Goal: Task Accomplishment & Management: Use online tool/utility

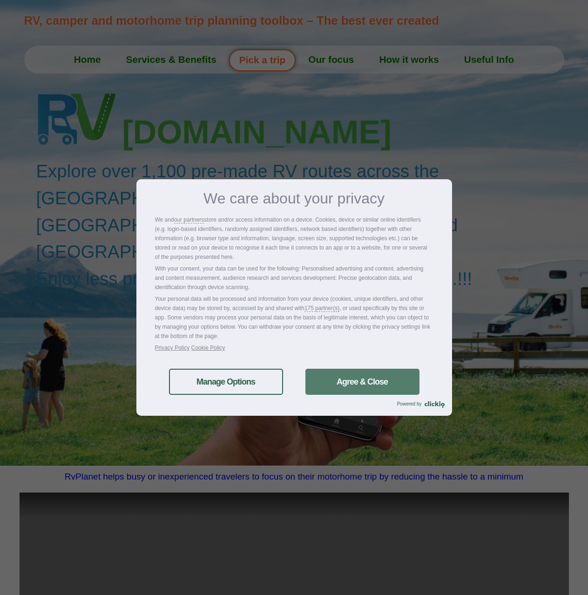
click at [341, 375] on link "Agree & Close" at bounding box center [362, 381] width 114 height 26
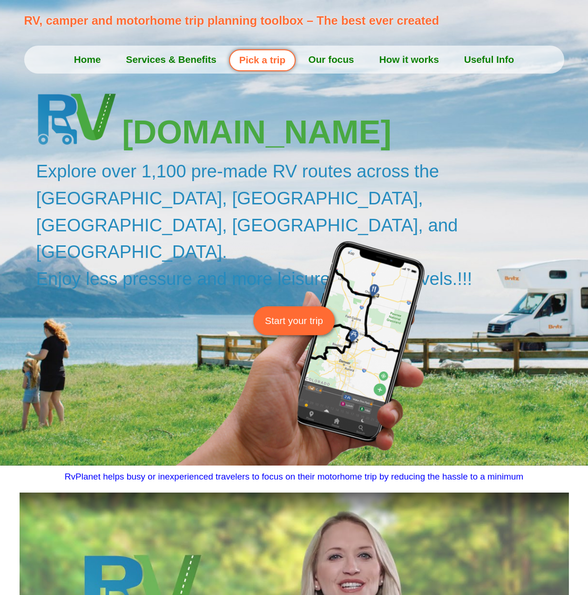
click at [297, 313] on span "Start your trip" at bounding box center [294, 320] width 58 height 14
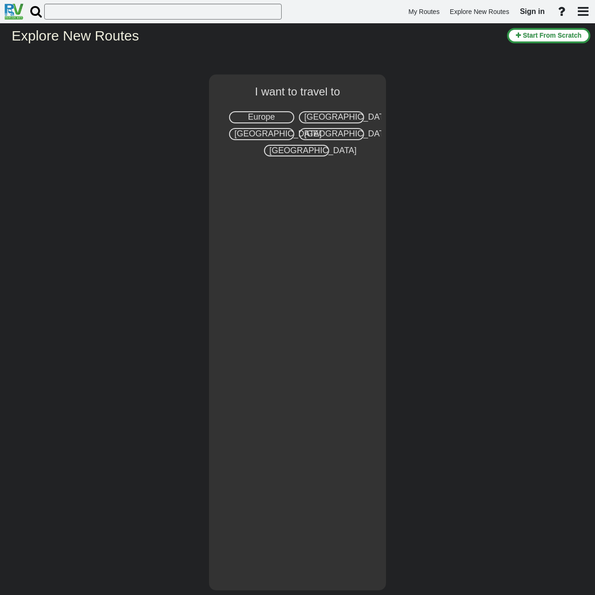
click at [261, 117] on span "Europe" at bounding box center [261, 116] width 27 height 9
select select "number:1"
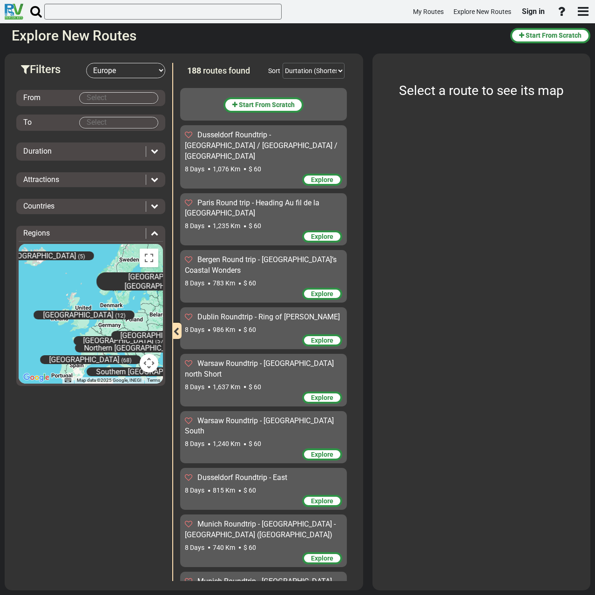
click at [55, 311] on body "My Routes Explore New Routes Sign in ×" at bounding box center [297, 297] width 595 height 595
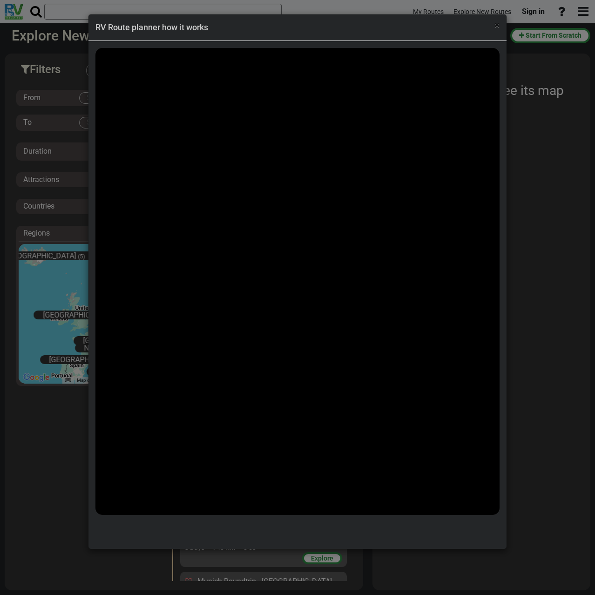
click at [497, 24] on span "×" at bounding box center [496, 25] width 5 height 11
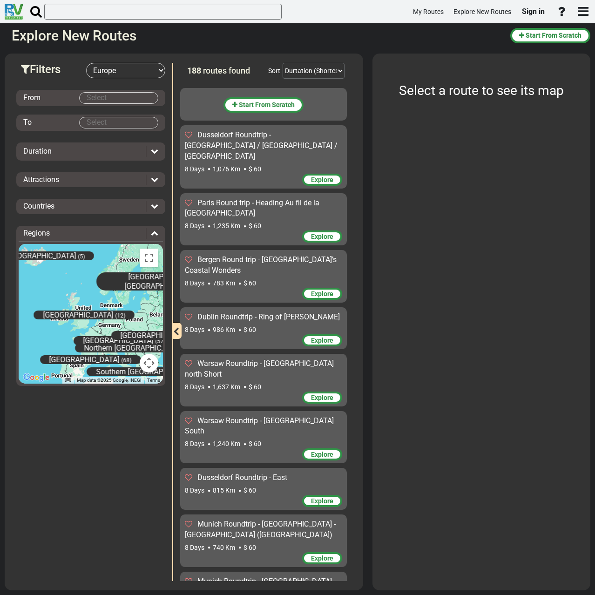
click at [70, 316] on span "[GEOGRAPHIC_DATA]" at bounding box center [78, 314] width 70 height 9
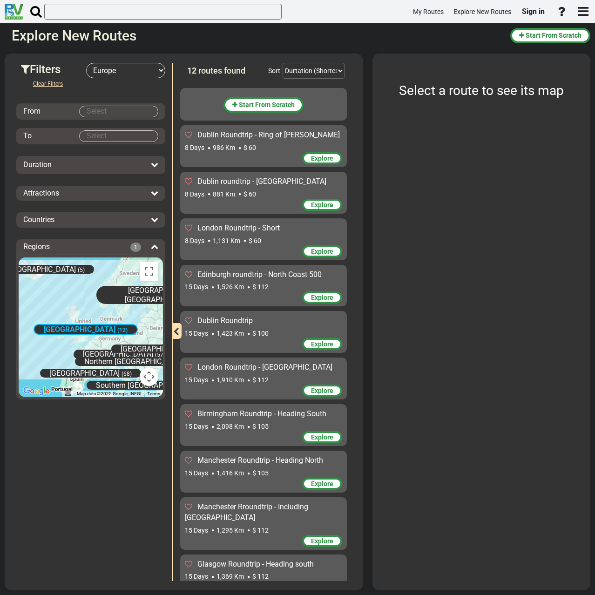
click at [251, 274] on span "Edinburgh roundtrip - North Coast 500" at bounding box center [259, 274] width 124 height 9
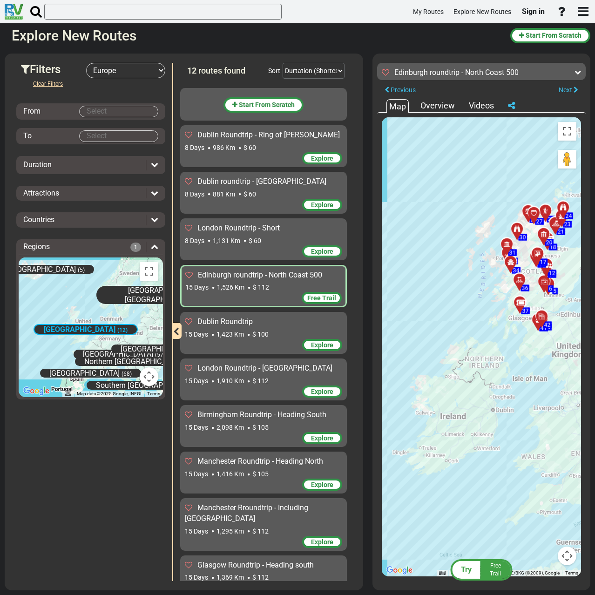
drag, startPoint x: 435, startPoint y: 392, endPoint x: 468, endPoint y: 334, distance: 66.7
click at [468, 335] on div "To activate drag with keyboard, press Alt + Enter. Once in keyboard drag state,…" at bounding box center [480, 346] width 199 height 459
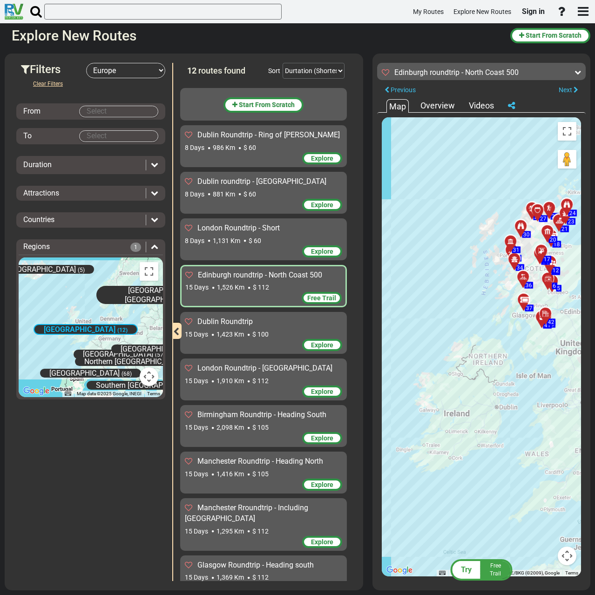
click at [74, 305] on div "Central Europe (57) Eastern Europe (31) Great Britain (12) Iceland (5) North Eu…" at bounding box center [91, 327] width 144 height 140
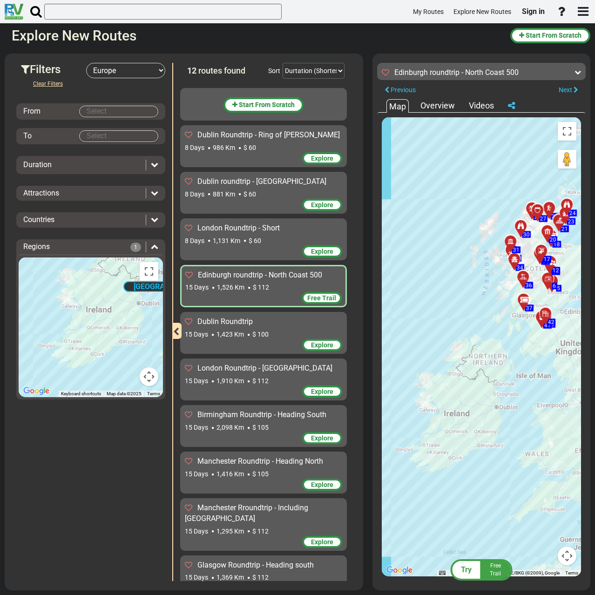
drag, startPoint x: 83, startPoint y: 309, endPoint x: 94, endPoint y: 282, distance: 28.6
click at [94, 282] on div "Central Europe (57) Eastern Europe (31) Great Britain (12) Iceland (5) North Eu…" at bounding box center [91, 327] width 144 height 140
drag, startPoint x: 106, startPoint y: 300, endPoint x: 106, endPoint y: 312, distance: 11.6
click at [106, 312] on div "Central Europe (57) Eastern Europe (31) Great Britain (12) Iceland (5) North Eu…" at bounding box center [91, 327] width 144 height 140
click at [132, 295] on div "Great Britain (12)" at bounding box center [177, 295] width 104 height 11
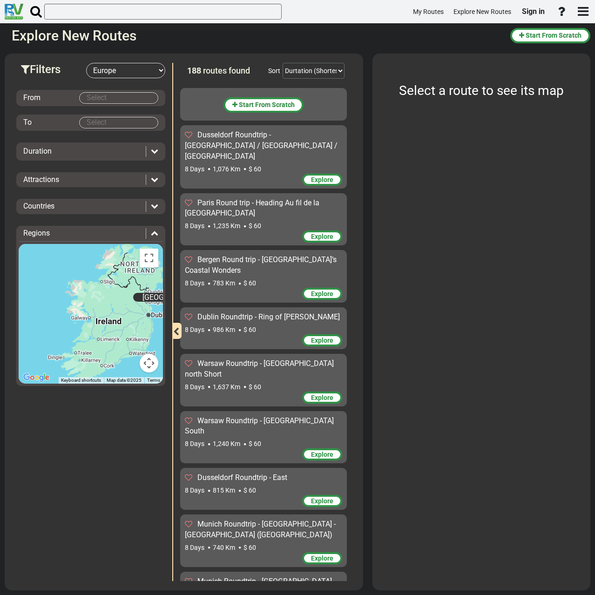
drag, startPoint x: 97, startPoint y: 293, endPoint x: 113, endPoint y: 317, distance: 28.5
click at [113, 317] on div "Central Europe (57) Eastern Europe (31) Great Britain (12) Iceland (5) North Eu…" at bounding box center [91, 314] width 144 height 140
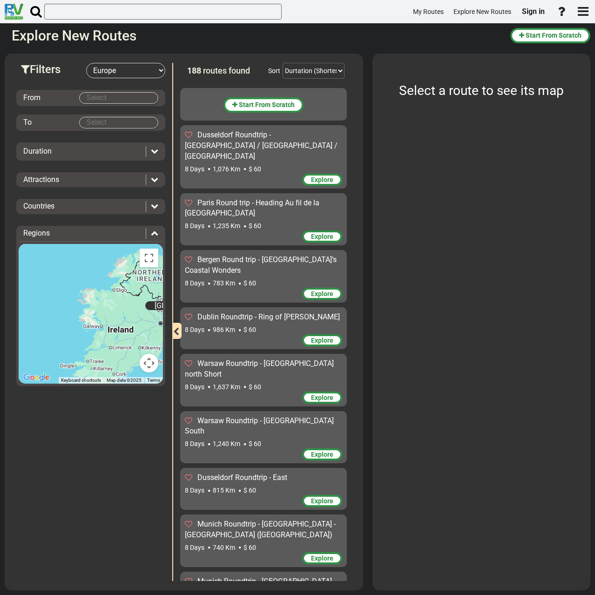
click at [222, 326] on span "986 Km" at bounding box center [224, 329] width 22 height 7
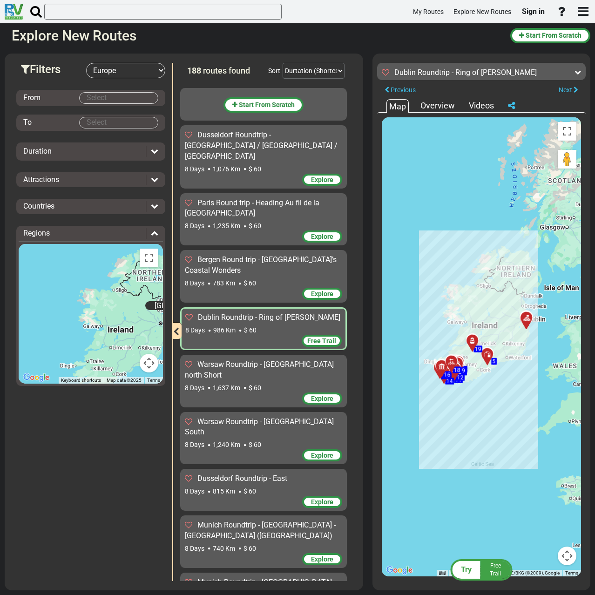
click at [297, 359] on div "Warsaw Roundtrip - Poland north Short 8 Days 1,637 Km $ 60" at bounding box center [263, 375] width 157 height 33
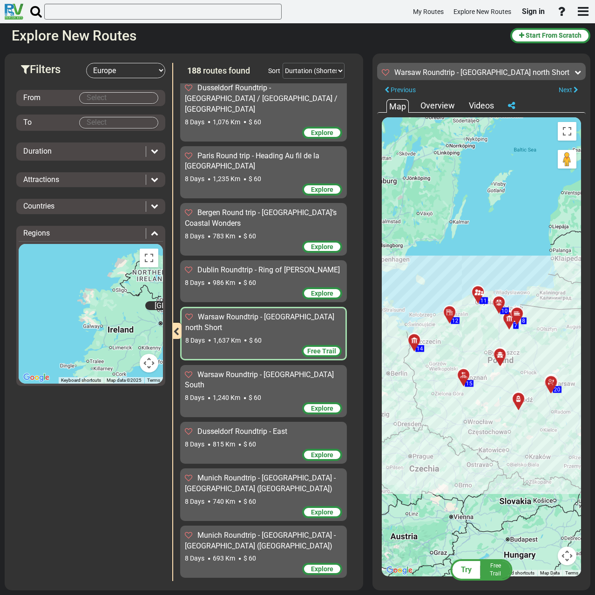
scroll to position [47, 0]
click at [97, 97] on body "My Routes Explore New Routes Sign in ×" at bounding box center [297, 297] width 595 height 595
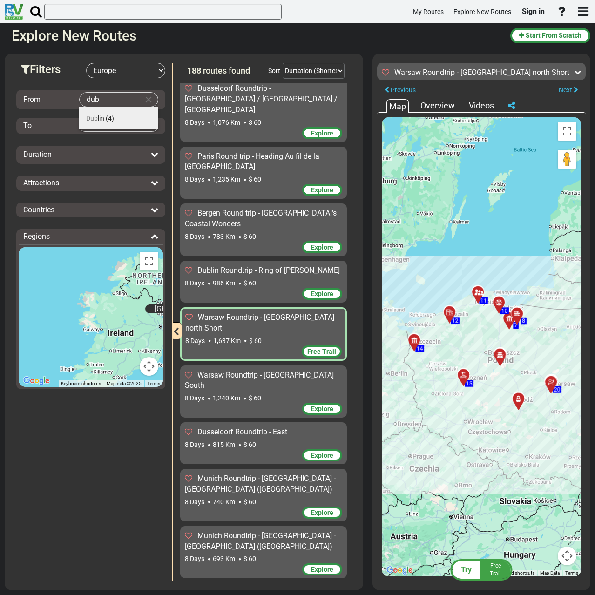
click at [123, 121] on li "Dub lin (4)" at bounding box center [118, 118] width 79 height 22
type input "[GEOGRAPHIC_DATA]"
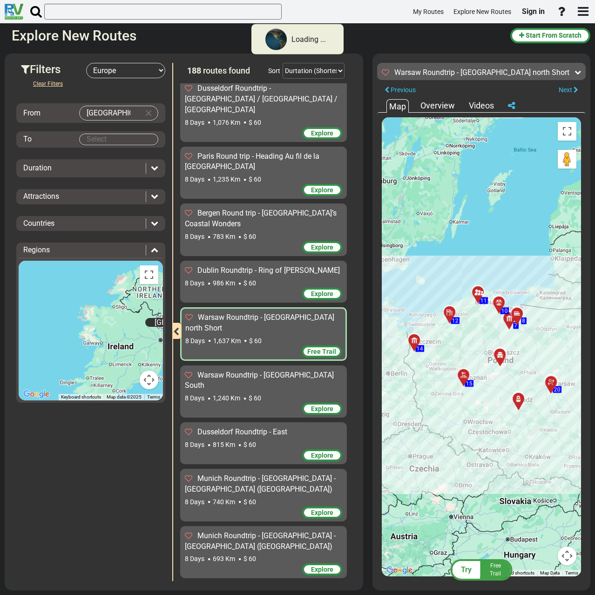
scroll to position [0, 0]
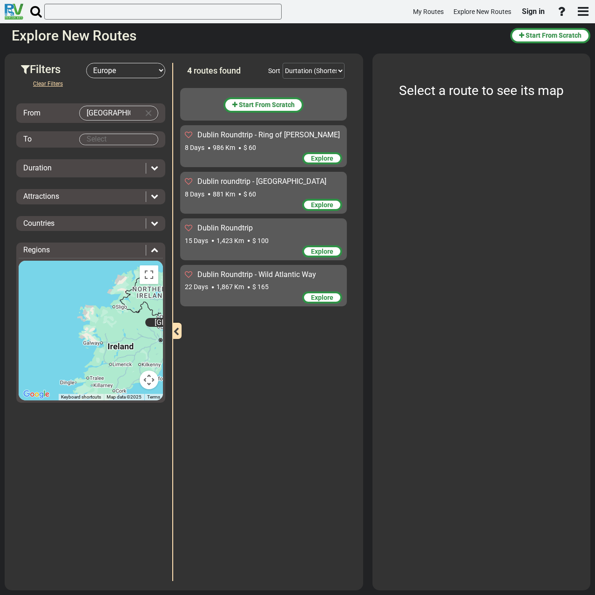
click at [240, 244] on span "1,423 Km" at bounding box center [229, 240] width 27 height 7
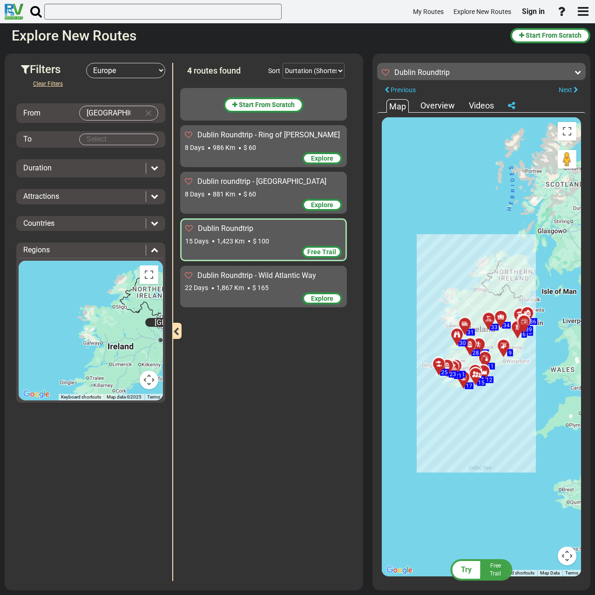
click at [324, 250] on span "Free Trail" at bounding box center [321, 251] width 29 height 7
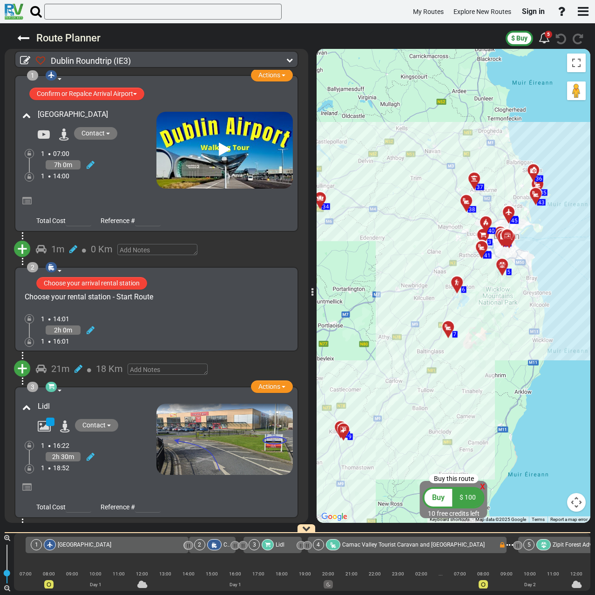
drag, startPoint x: 488, startPoint y: 243, endPoint x: 316, endPoint y: 324, distance: 190.2
click at [308, 330] on div "Dublin Roundtrip (IE3) 15 Days 1,423 Km 95 km per day 197" at bounding box center [297, 308] width 595 height 571
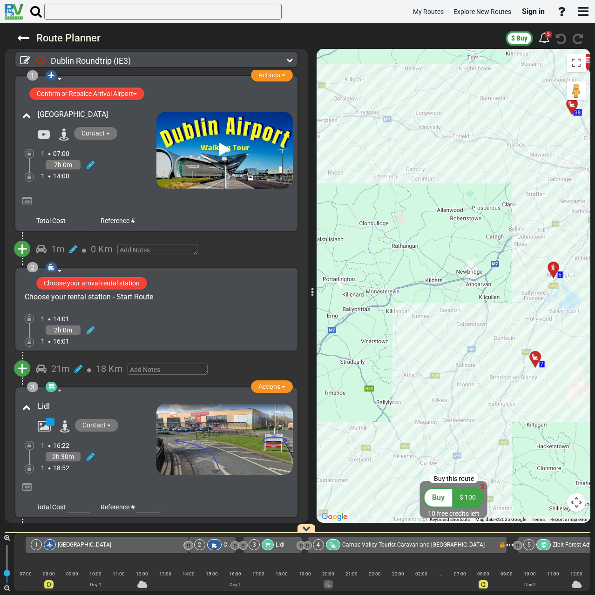
drag, startPoint x: 491, startPoint y: 236, endPoint x: 288, endPoint y: 331, distance: 224.4
click at [288, 331] on div "Dublin Roundtrip (IE3) 15 Days 1,423 Km 95 km per day 197" at bounding box center [297, 308] width 595 height 571
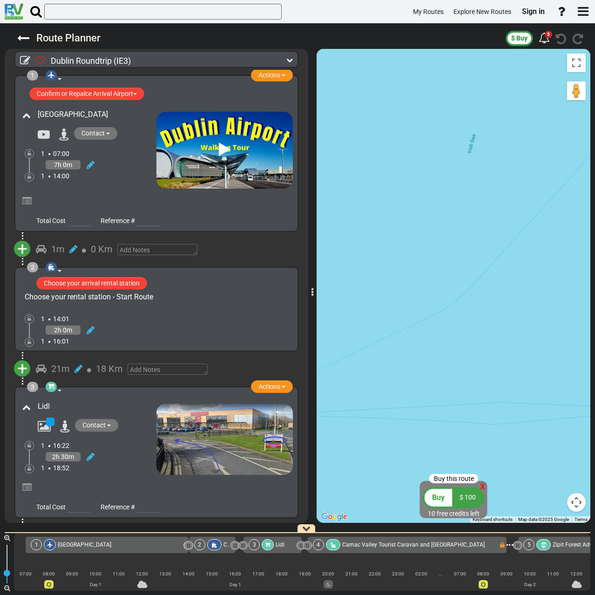
drag, startPoint x: 400, startPoint y: 297, endPoint x: 554, endPoint y: 249, distance: 161.7
click at [554, 249] on div "To activate drag with keyboard, press Alt + Enter. Once in keyboard drag state,…" at bounding box center [453, 286] width 274 height 474
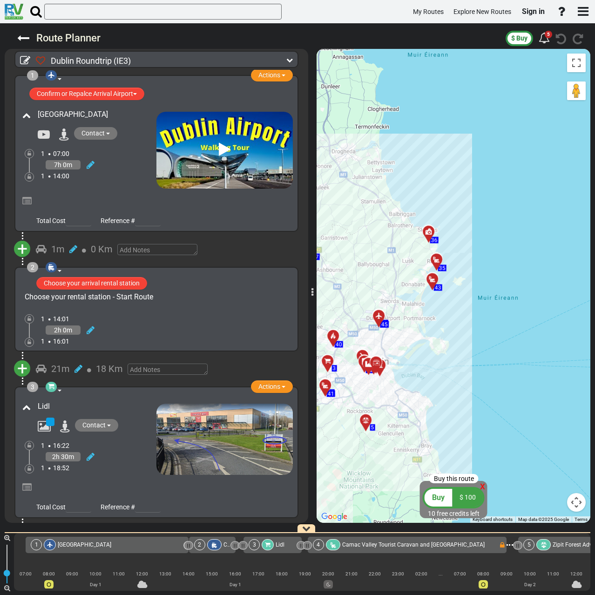
drag, startPoint x: 452, startPoint y: 272, endPoint x: 327, endPoint y: 255, distance: 126.8
click at [485, 267] on div "To activate drag with keyboard, press Alt + Enter. Once in keyboard drag state,…" at bounding box center [453, 286] width 274 height 474
click at [116, 186] on div "Dublin Airport Contact" at bounding box center [88, 147] width 136 height 81
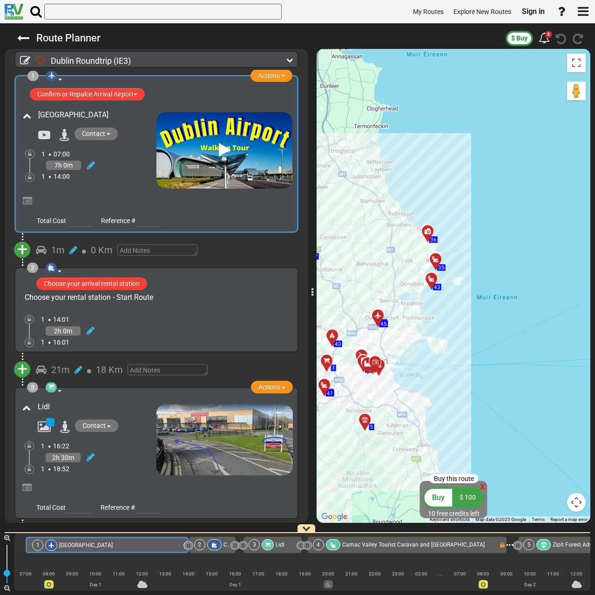
click at [190, 207] on div at bounding box center [163, 202] width 258 height 16
click at [224, 298] on div "Choose your rental station - Start Route" at bounding box center [156, 297] width 273 height 11
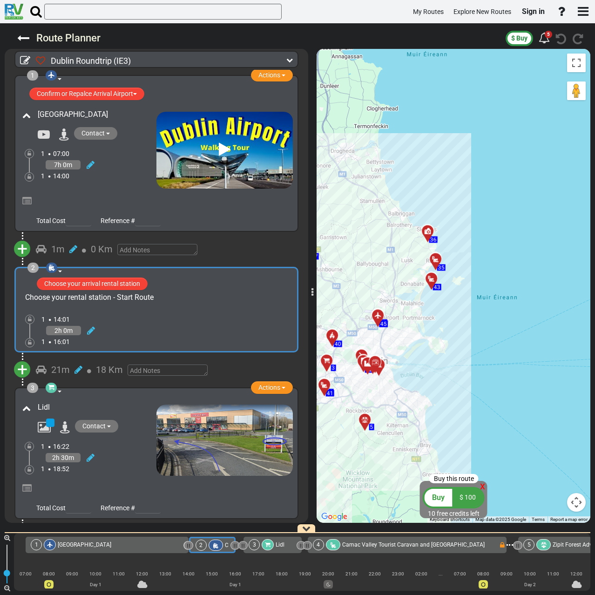
click at [129, 175] on div "1 14:00" at bounding box center [98, 175] width 115 height 9
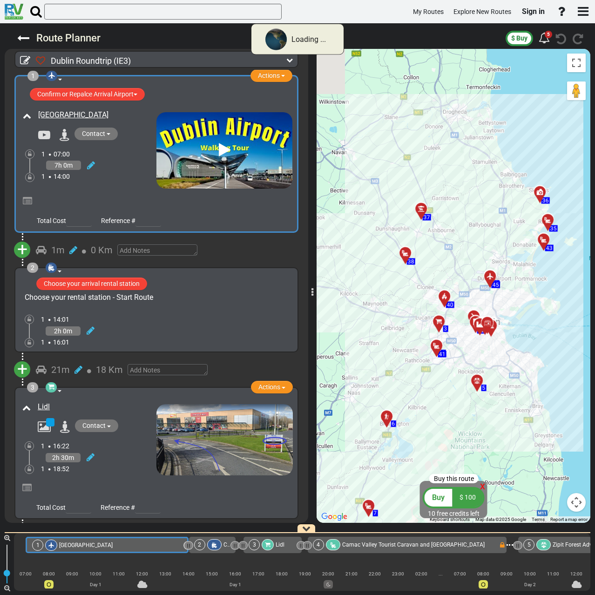
drag, startPoint x: 469, startPoint y: 341, endPoint x: 518, endPoint y: 336, distance: 49.0
click at [518, 336] on div "To activate drag with keyboard, press Alt + Enter. Once in keyboard drag state,…" at bounding box center [453, 286] width 274 height 474
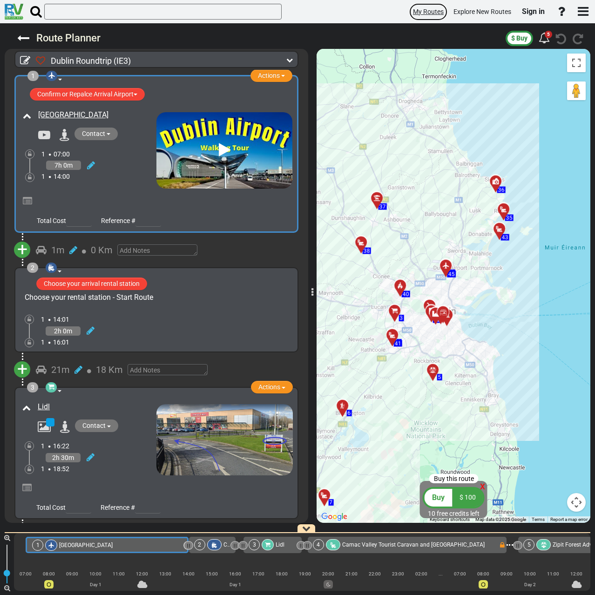
click at [424, 9] on span "My Routes" at bounding box center [428, 11] width 31 height 7
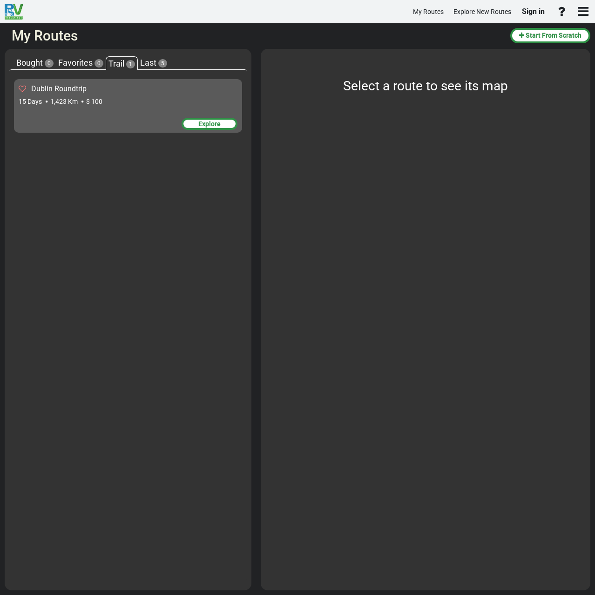
click at [201, 128] on div "Explore" at bounding box center [209, 124] width 56 height 12
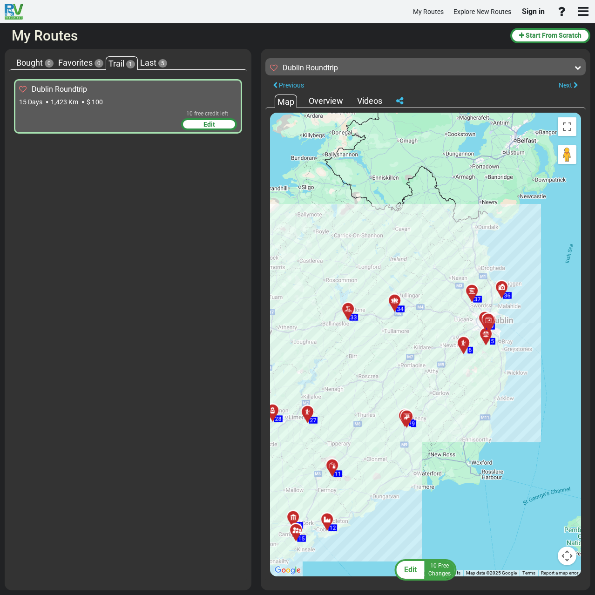
drag, startPoint x: 454, startPoint y: 364, endPoint x: 436, endPoint y: 235, distance: 130.5
click at [401, 295] on div "To activate drag with keyboard, press Alt + Enter. Once in keyboard drag state,…" at bounding box center [425, 344] width 311 height 463
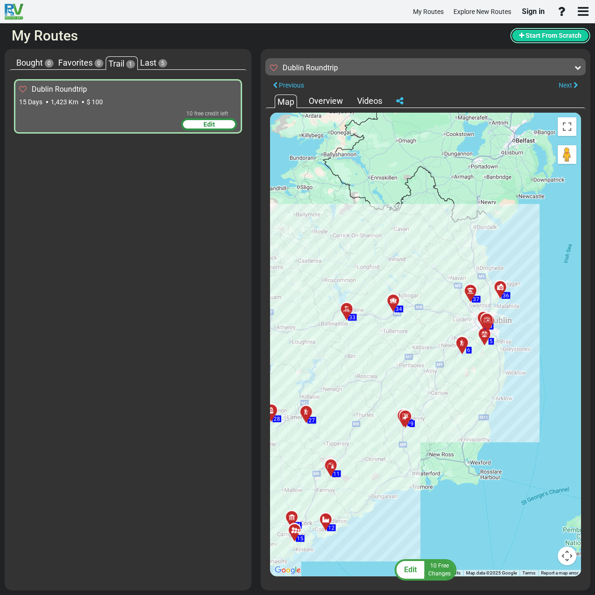
click at [561, 36] on span "Start From Scratch" at bounding box center [553, 35] width 56 height 7
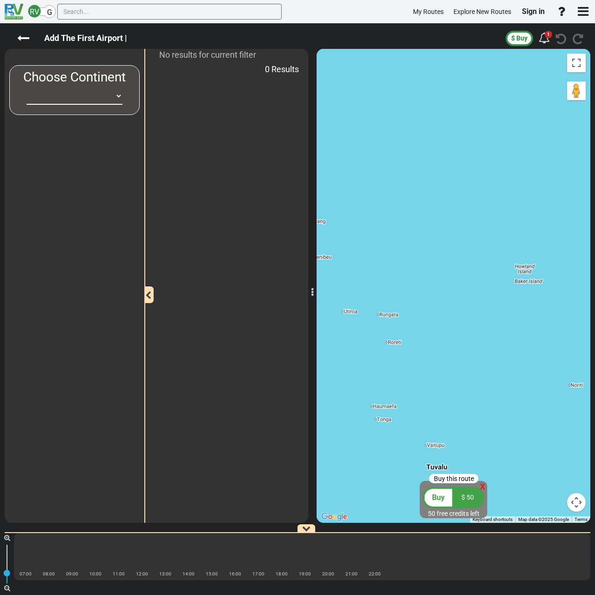
click at [7, 8] on img at bounding box center [14, 12] width 19 height 16
click at [13, 15] on img at bounding box center [14, 12] width 19 height 16
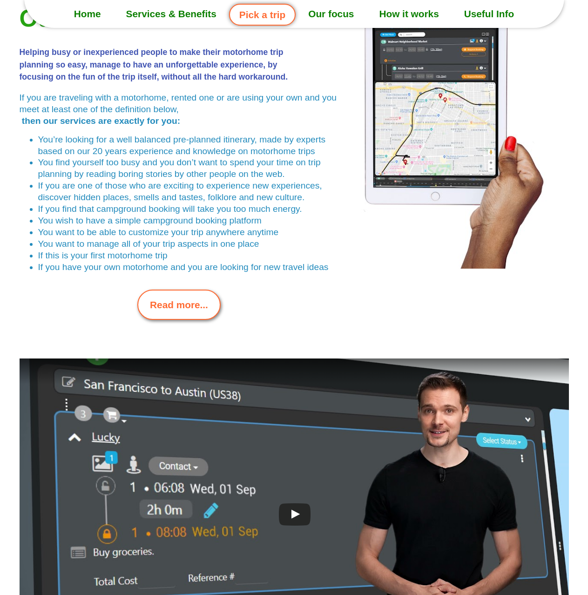
scroll to position [2412, 0]
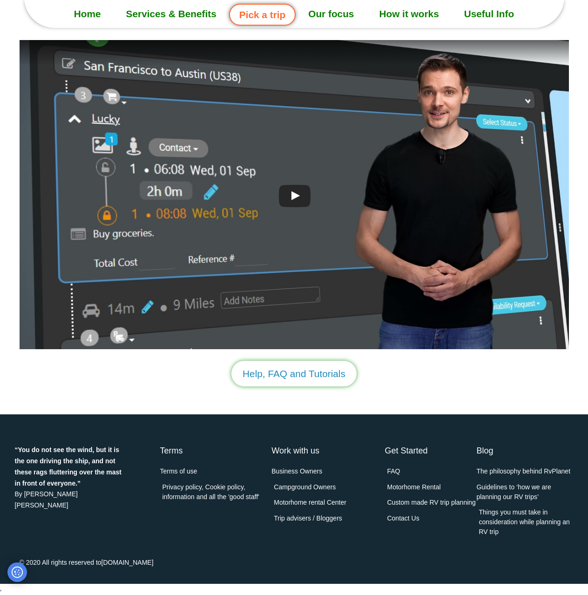
click at [482, 17] on link "Useful Info" at bounding box center [488, 13] width 75 height 23
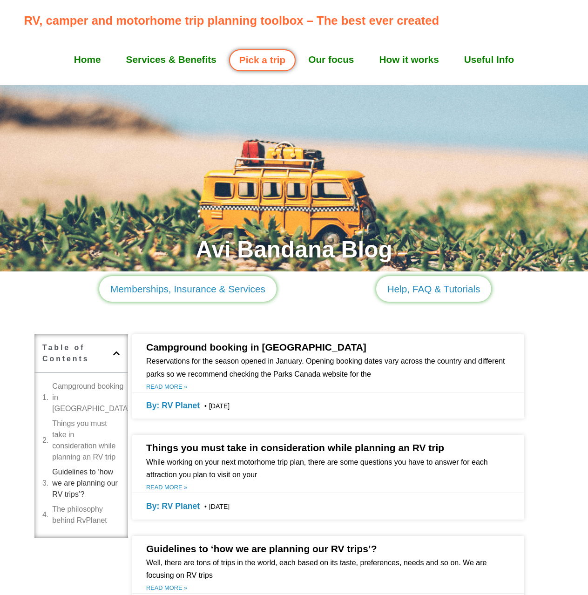
click at [408, 59] on link "How it works" at bounding box center [408, 59] width 85 height 23
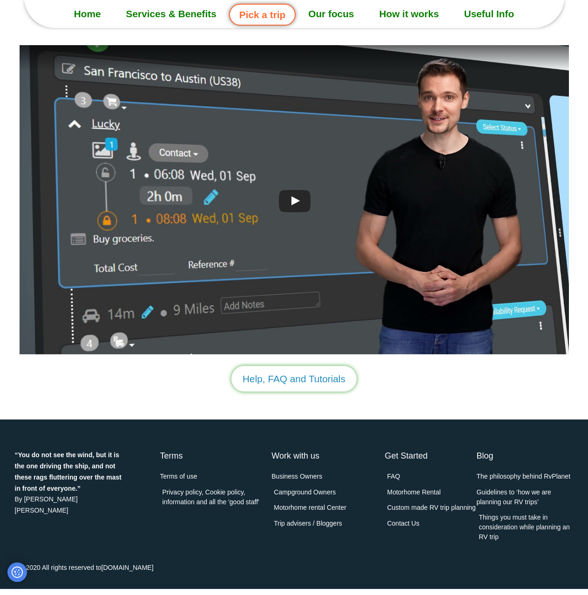
scroll to position [2412, 0]
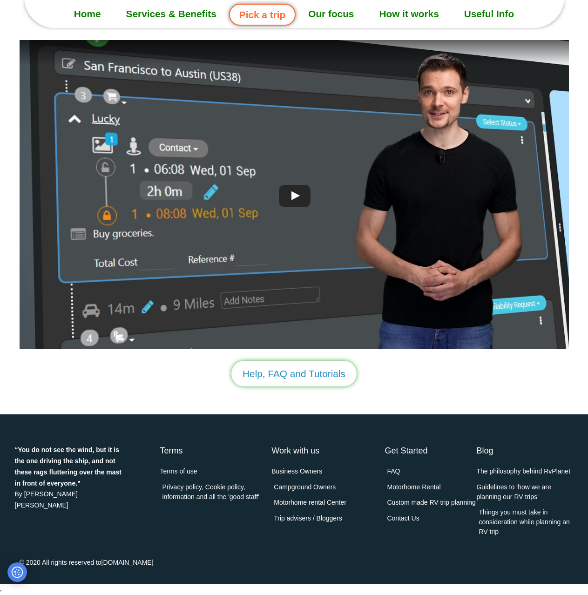
click at [167, 14] on link "Services & Benefits" at bounding box center [171, 13] width 115 height 23
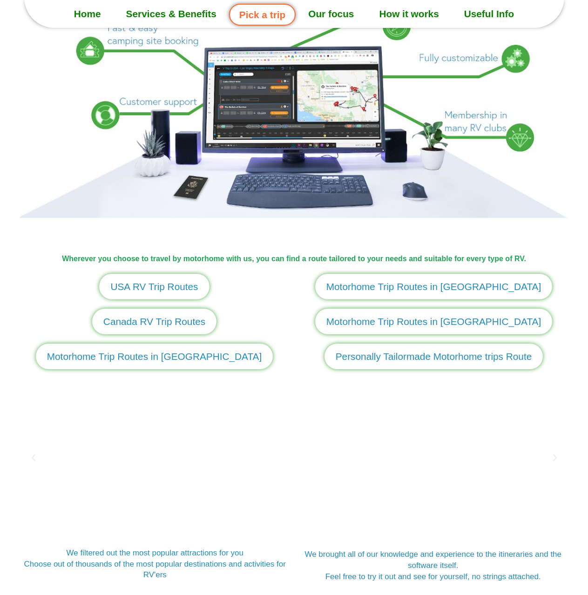
scroll to position [925, 0]
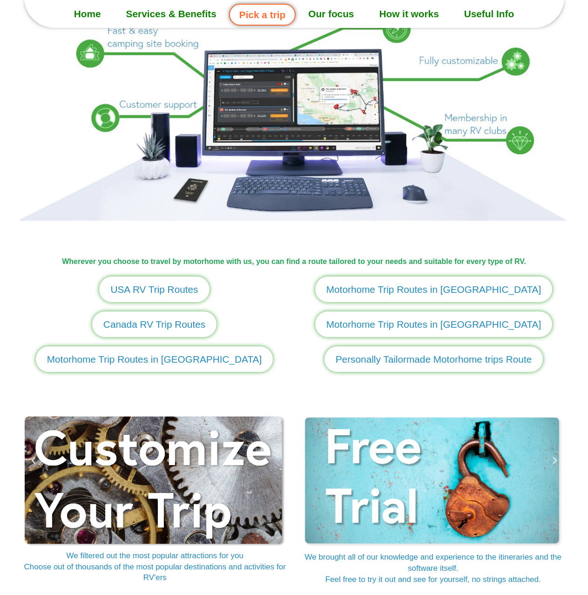
click at [94, 13] on link "Home" at bounding box center [87, 13] width 52 height 23
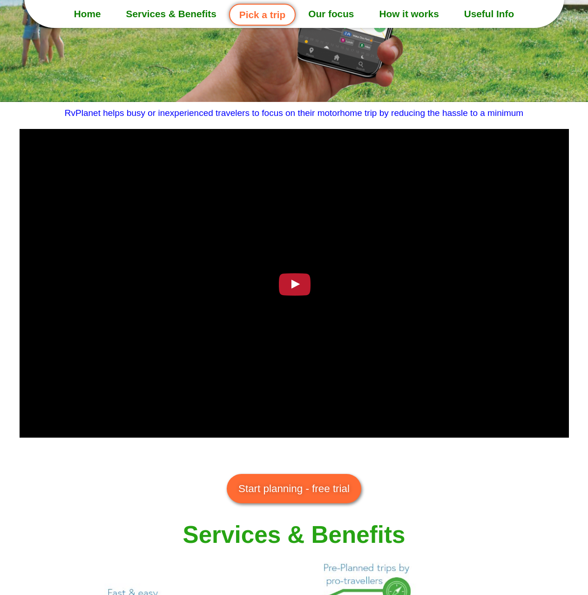
scroll to position [465, 0]
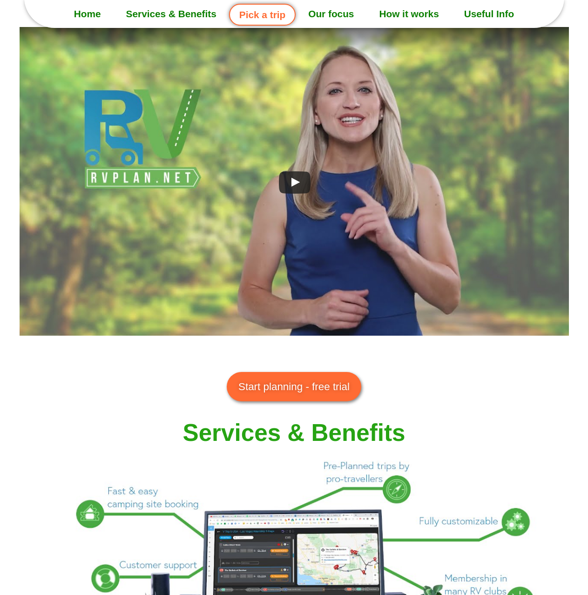
click at [292, 387] on span "Start planning - free trial" at bounding box center [293, 387] width 111 height 16
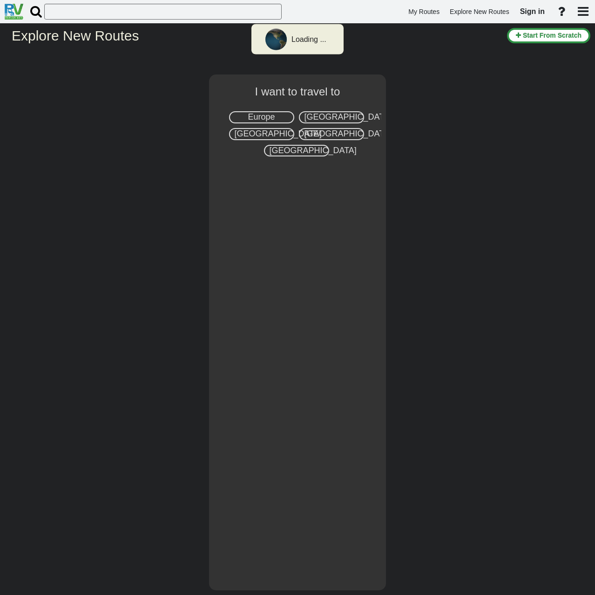
select select "number:1"
type input "[GEOGRAPHIC_DATA]"
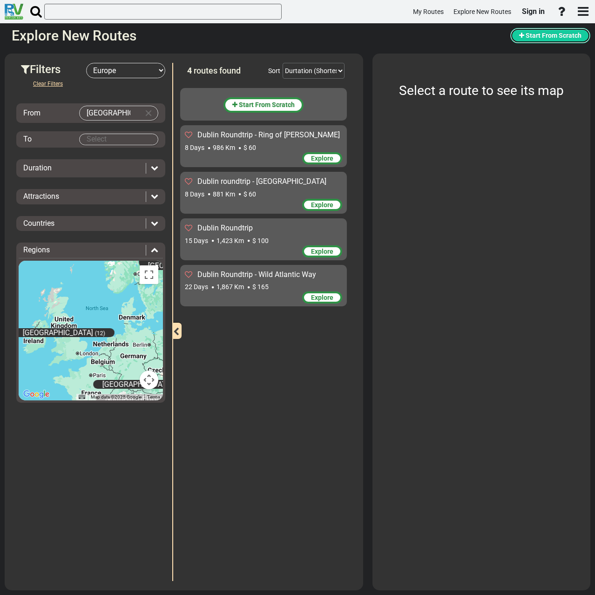
click at [549, 39] on span "Start From Scratch" at bounding box center [553, 35] width 56 height 7
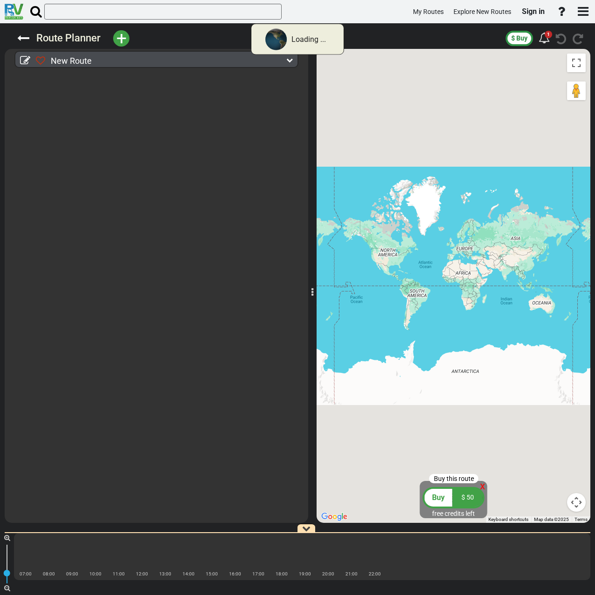
click at [465, 496] on span "$ 50" at bounding box center [467, 496] width 13 height 7
